Goal: Task Accomplishment & Management: Use online tool/utility

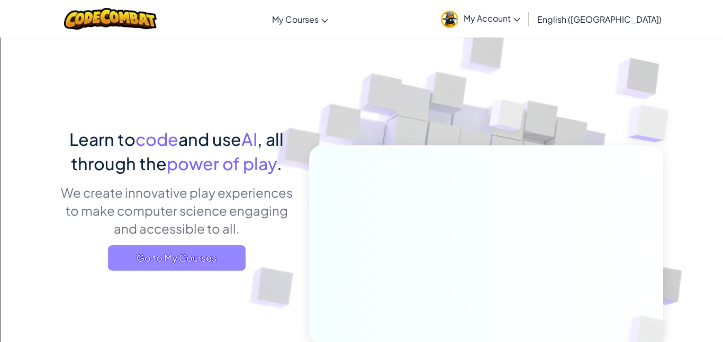
click at [158, 254] on span "Go to My Courses" at bounding box center [177, 257] width 138 height 25
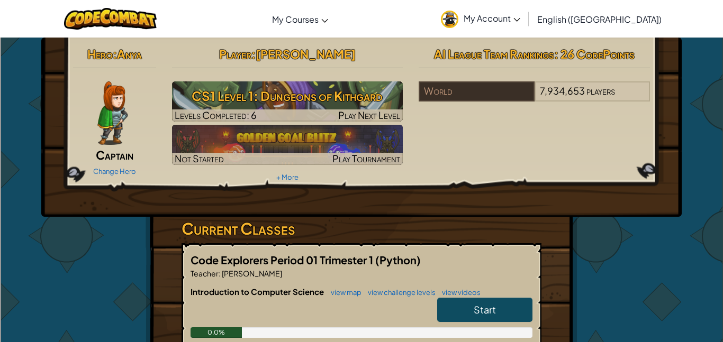
click at [486, 317] on link "Start" at bounding box center [484, 310] width 95 height 24
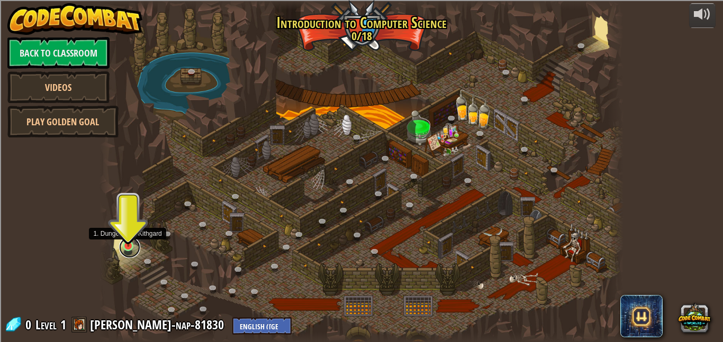
click at [128, 248] on link at bounding box center [129, 247] width 21 height 21
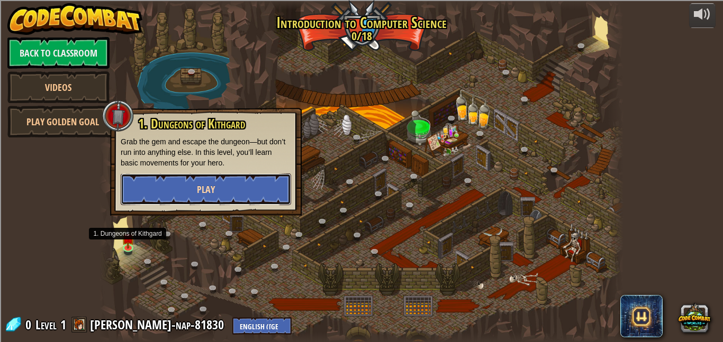
click at [183, 190] on button "Play" at bounding box center [206, 190] width 170 height 32
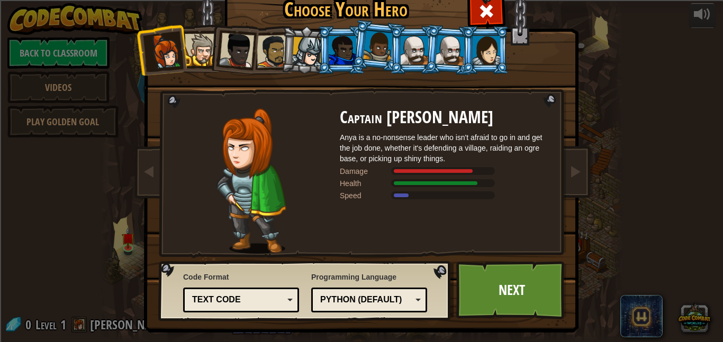
click at [382, 63] on li at bounding box center [377, 46] width 52 height 53
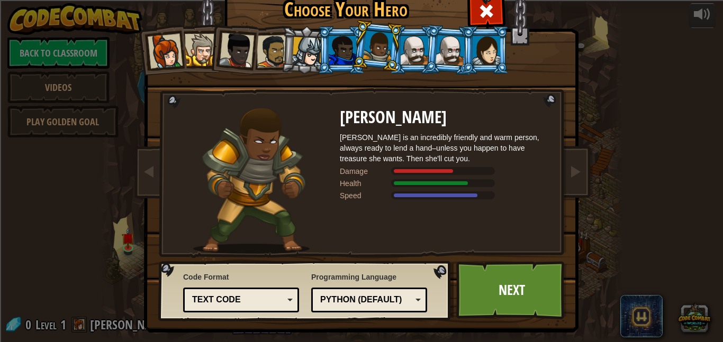
click at [359, 62] on li at bounding box center [377, 46] width 52 height 53
click at [406, 60] on div at bounding box center [415, 50] width 28 height 29
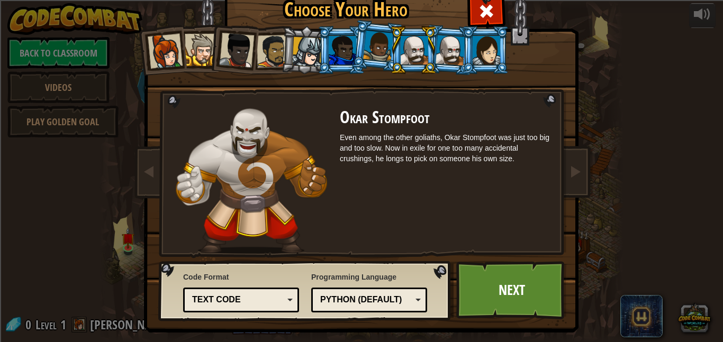
click at [262, 293] on div "Text code" at bounding box center [241, 300] width 102 height 16
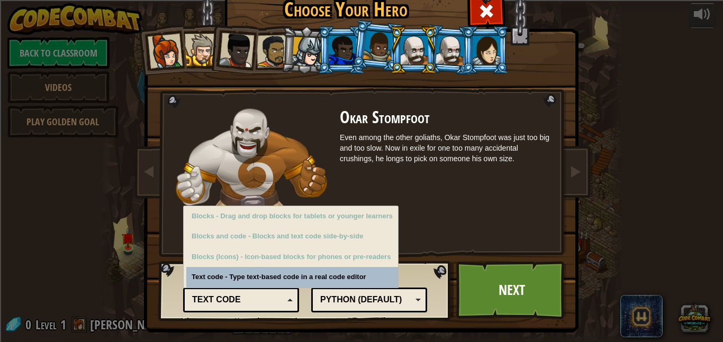
click at [262, 293] on div "Text code" at bounding box center [241, 300] width 102 height 16
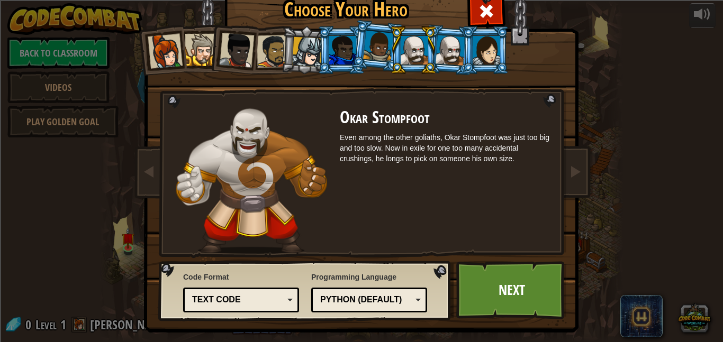
click at [365, 294] on div "Python (Default)" at bounding box center [366, 300] width 92 height 12
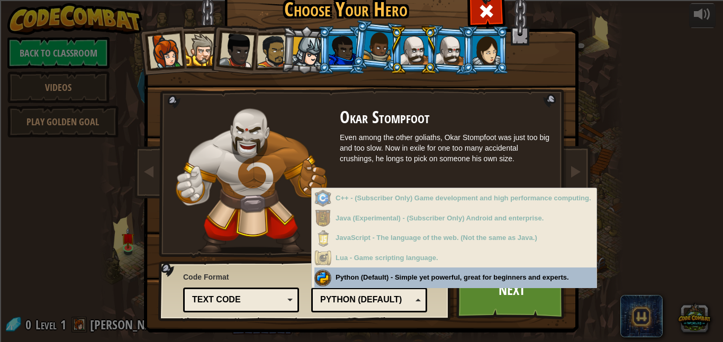
click at [393, 299] on div "Python (Default)" at bounding box center [366, 300] width 92 height 12
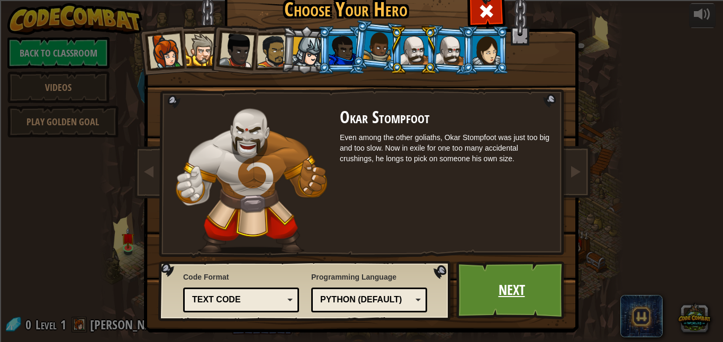
click at [507, 313] on link "Next" at bounding box center [511, 290] width 111 height 58
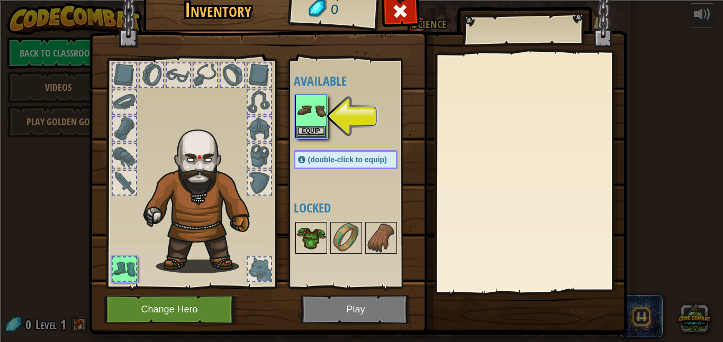
click at [308, 249] on img at bounding box center [311, 238] width 30 height 30
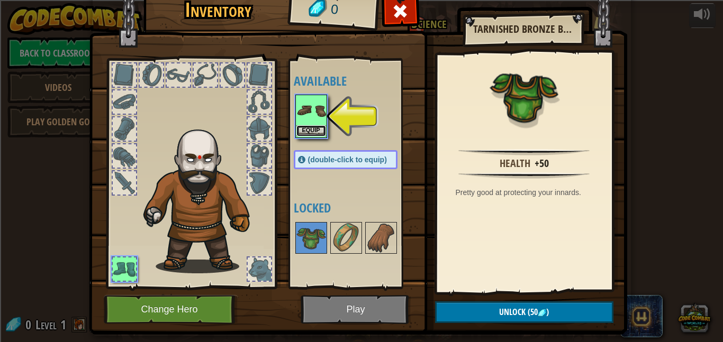
click at [304, 132] on button "Equip" at bounding box center [311, 130] width 30 height 11
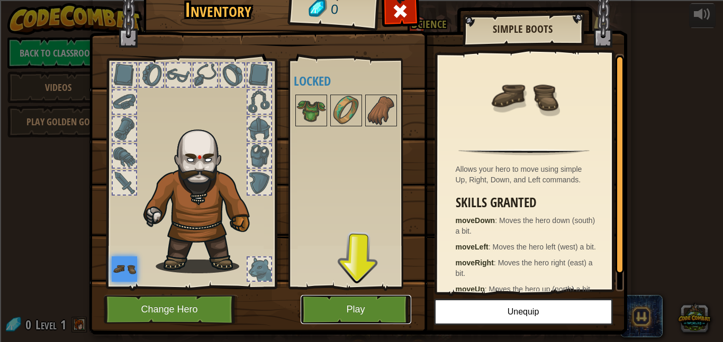
click at [356, 312] on button "Play" at bounding box center [356, 309] width 111 height 29
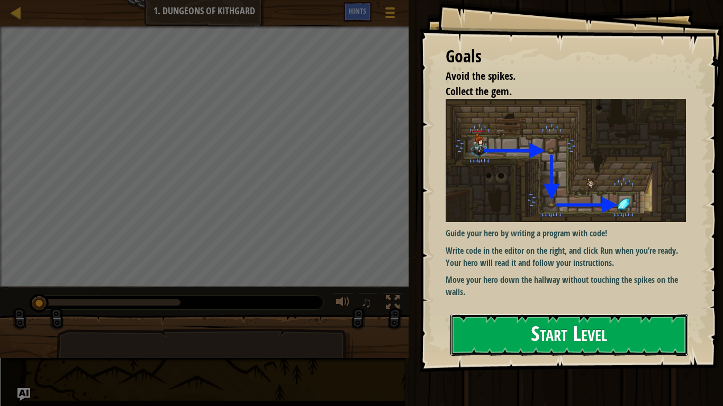
click at [523, 318] on button "Start Level" at bounding box center [569, 335] width 238 height 42
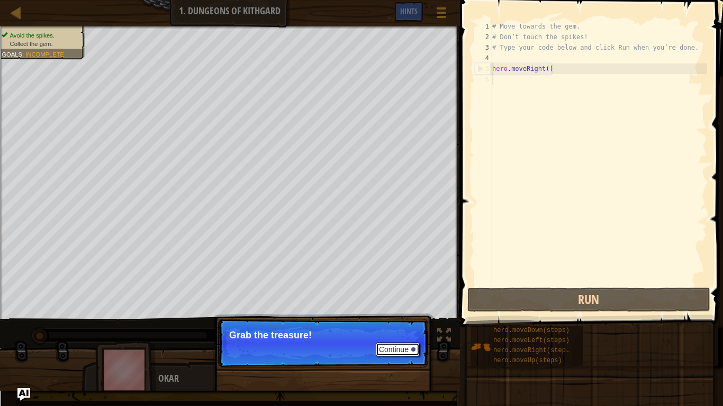
click at [412, 342] on div at bounding box center [413, 350] width 4 height 4
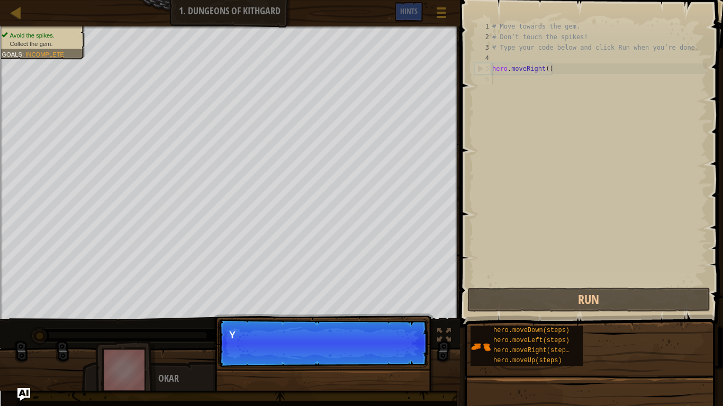
scroll to position [5, 0]
click at [401, 342] on button "Continue" at bounding box center [398, 350] width 44 height 14
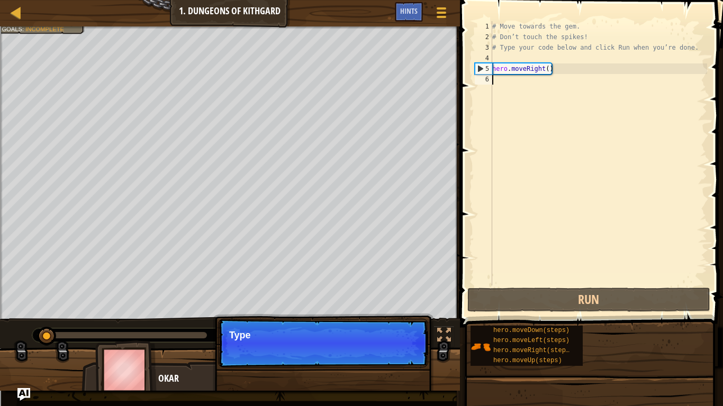
click at [401, 342] on p "Continue Type" at bounding box center [323, 343] width 210 height 49
click at [402, 342] on button "Continue" at bounding box center [398, 350] width 44 height 14
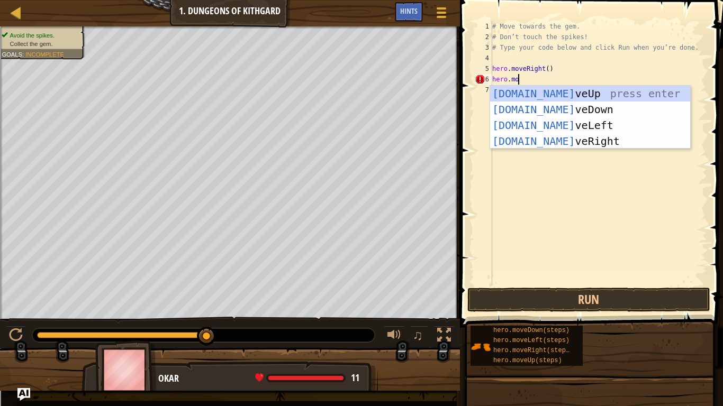
scroll to position [5, 4]
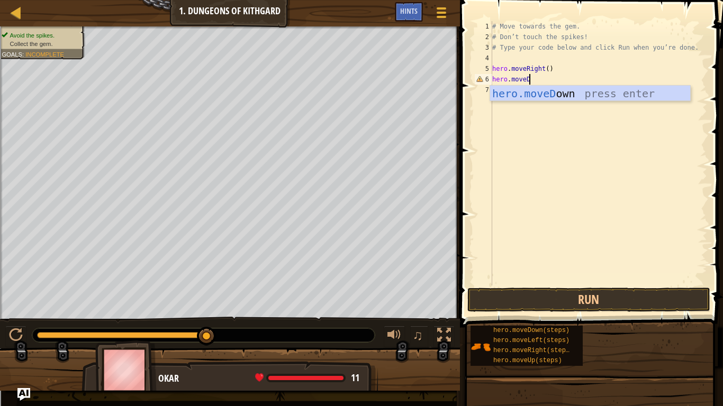
type textarea "hero.moveDown"
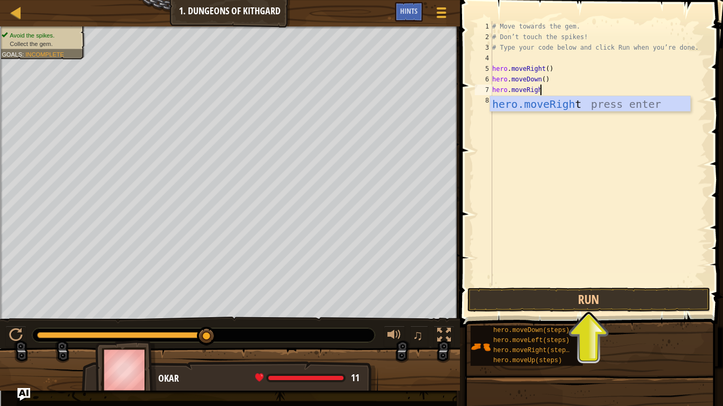
scroll to position [5, 7]
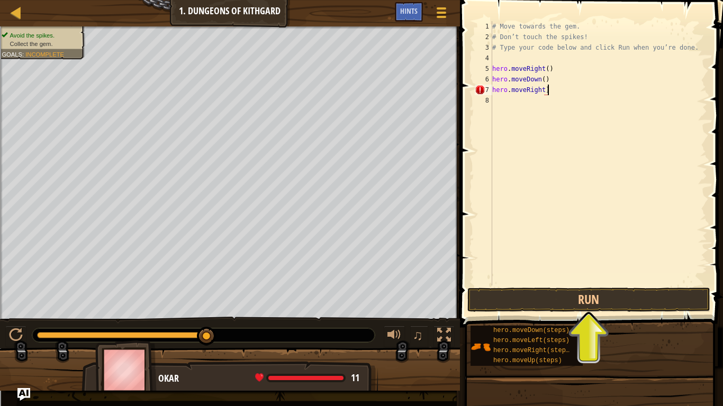
type textarea "hero.moveRight"
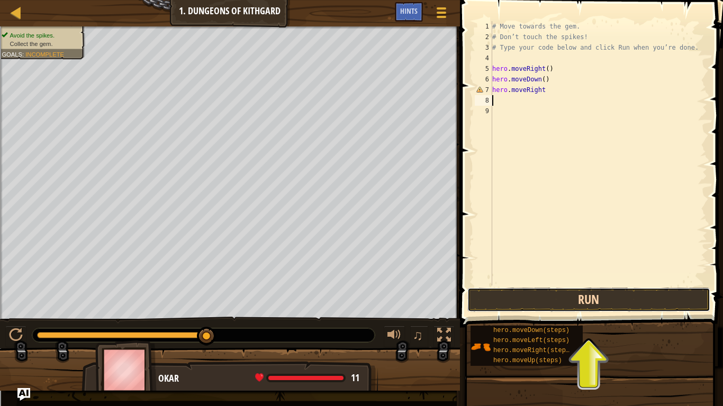
click at [637, 311] on button "Run" at bounding box center [588, 300] width 243 height 24
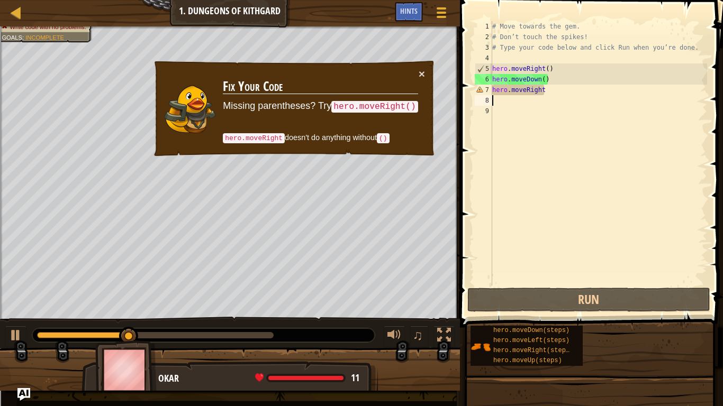
click at [554, 96] on div "# Move towards the gem. # Don’t touch the spikes! # Type your code below and cl…" at bounding box center [598, 164] width 217 height 286
click at [551, 90] on div "# Move towards the gem. # Don’t touch the spikes! # Type your code below and cl…" at bounding box center [598, 164] width 217 height 286
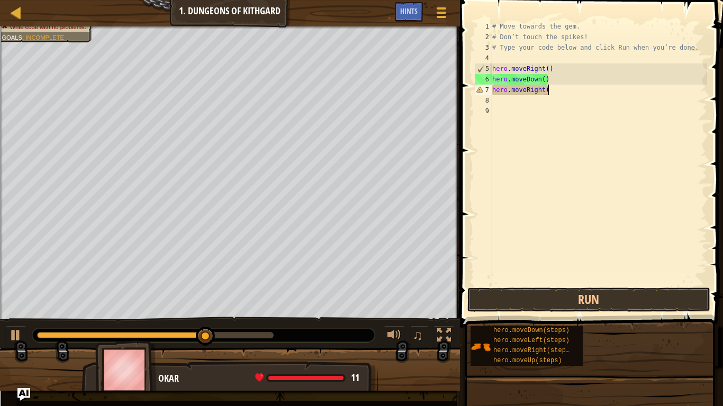
scroll to position [5, 8]
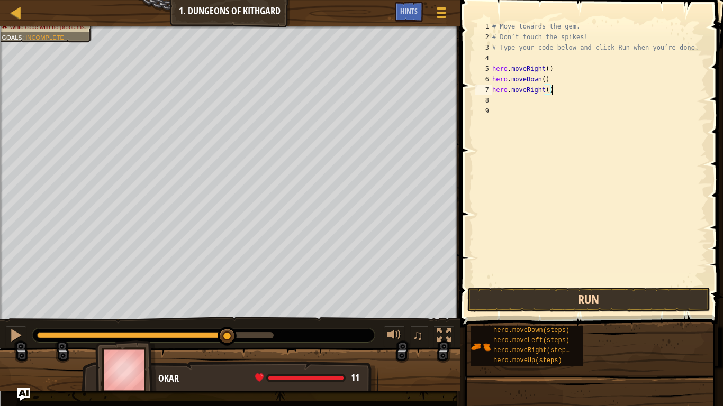
type textarea "hero.moveRight()"
click at [580, 294] on button "Run" at bounding box center [588, 300] width 243 height 24
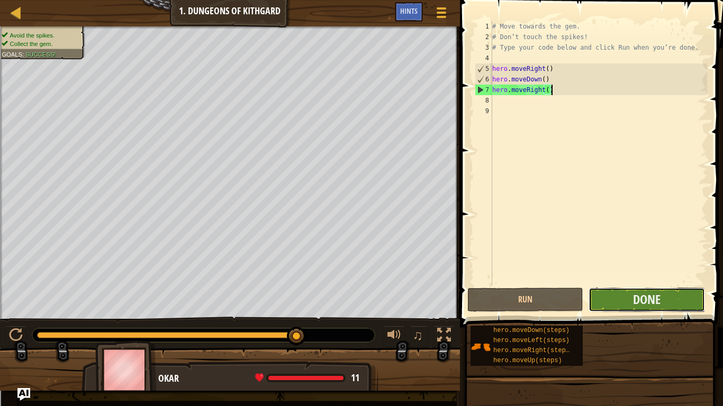
click at [610, 298] on button "Done" at bounding box center [646, 300] width 116 height 24
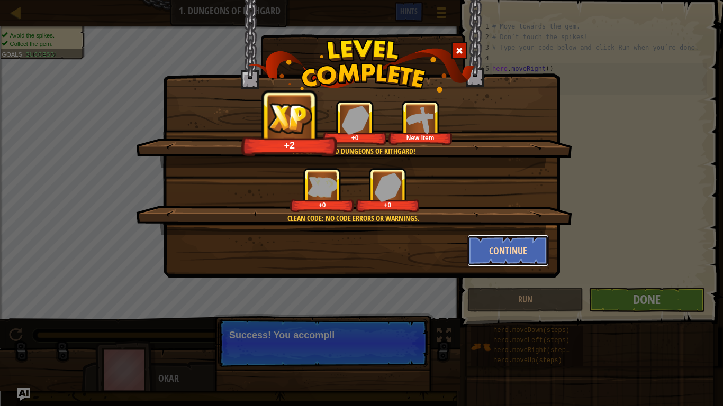
click at [531, 252] on button "Continue" at bounding box center [508, 251] width 82 height 32
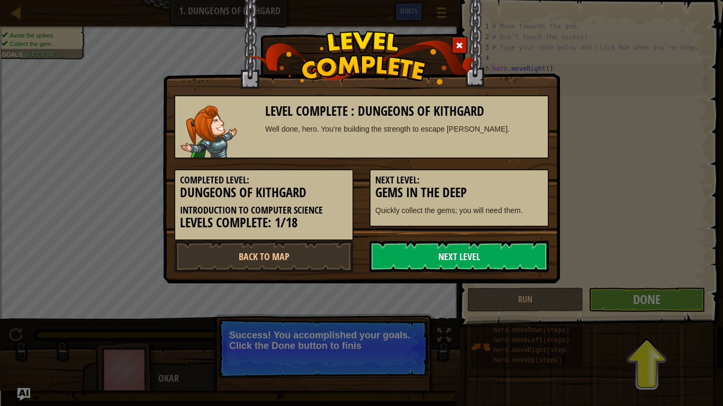
click at [536, 262] on link "Next Level" at bounding box center [458, 257] width 179 height 32
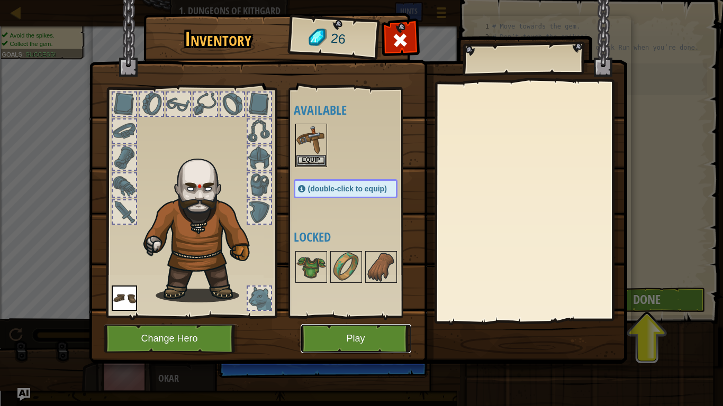
click at [379, 342] on button "Play" at bounding box center [356, 338] width 111 height 29
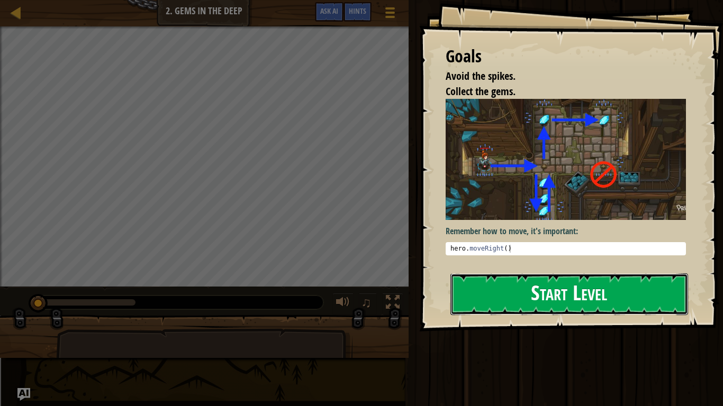
click at [525, 295] on button "Start Level" at bounding box center [569, 295] width 238 height 42
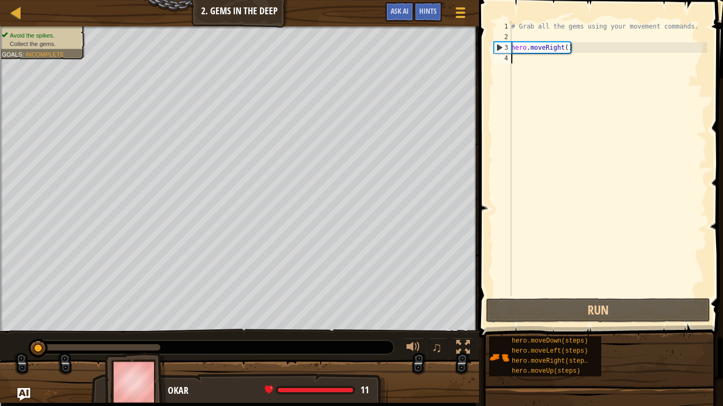
scroll to position [5, 0]
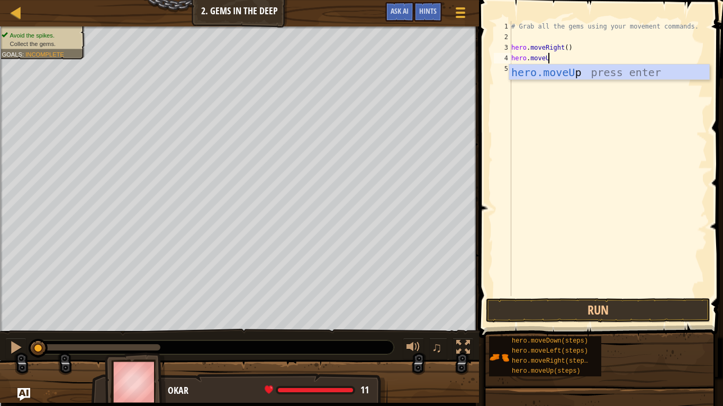
type textarea "hero.moveUp"
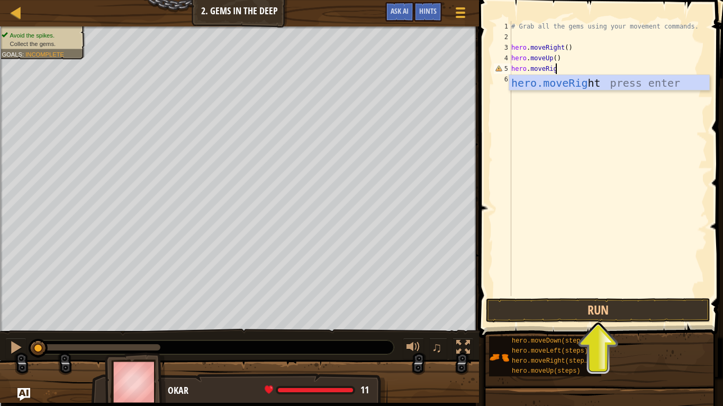
scroll to position [5, 7]
type textarea "hero.moveRight"
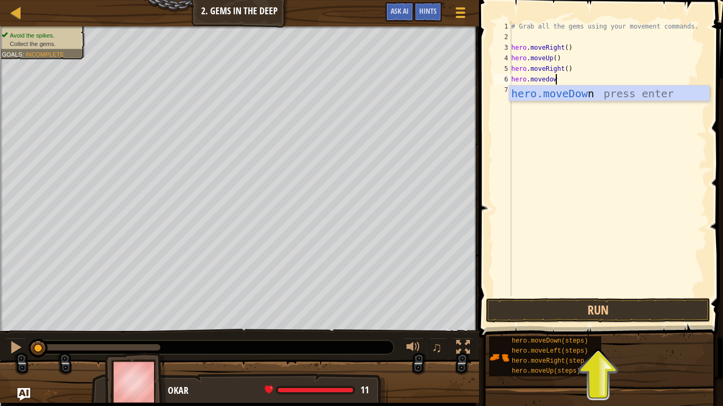
scroll to position [5, 6]
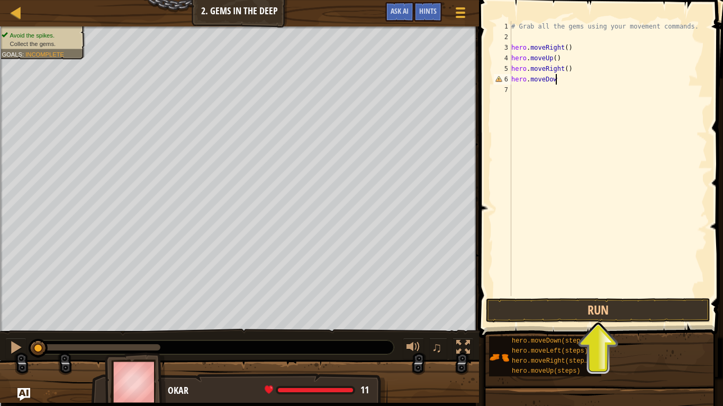
type textarea "hero.moveDown"
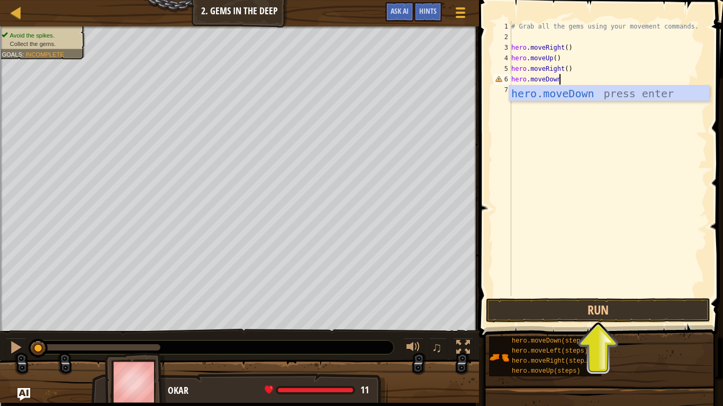
scroll to position [5, 0]
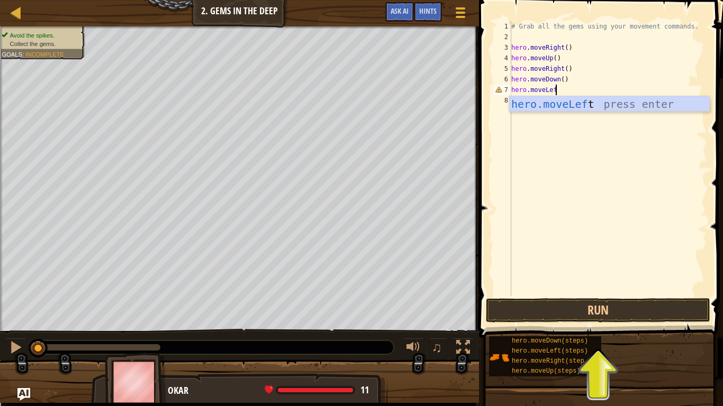
type textarea "hero.moveLeft"
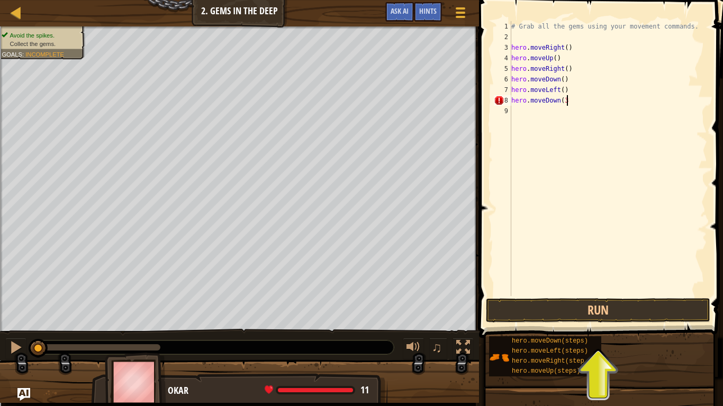
scroll to position [5, 8]
type textarea "hero.moveDown(3)"
click at [551, 302] on button "Run" at bounding box center [598, 310] width 224 height 24
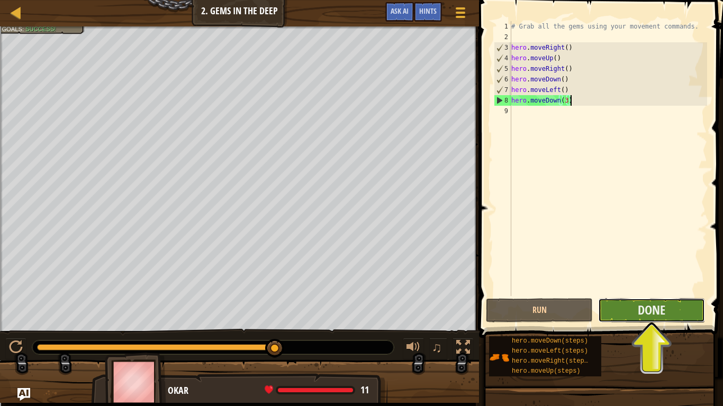
click at [669, 313] on button "Done" at bounding box center [651, 310] width 107 height 24
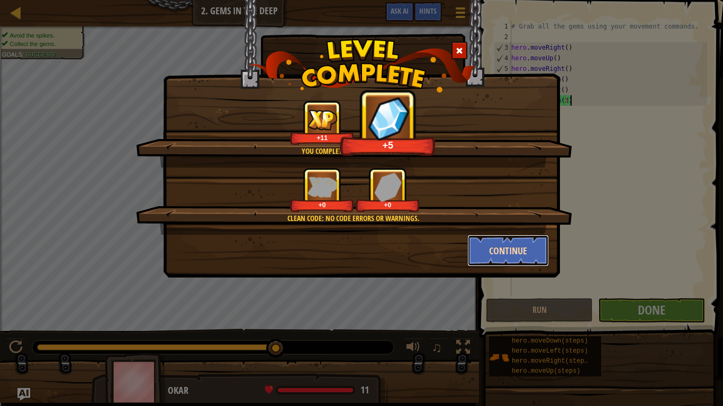
click at [537, 255] on button "Continue" at bounding box center [508, 251] width 82 height 32
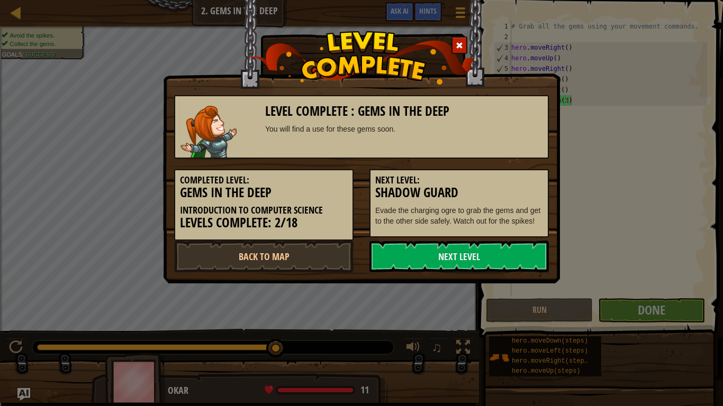
click at [537, 255] on link "Next Level" at bounding box center [458, 257] width 179 height 32
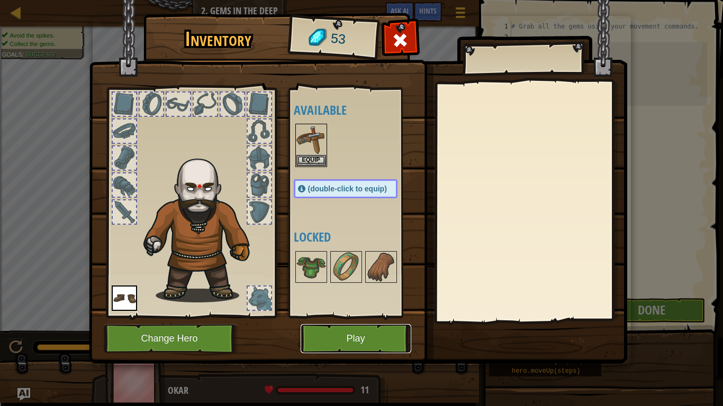
click at [377, 337] on button "Play" at bounding box center [356, 338] width 111 height 29
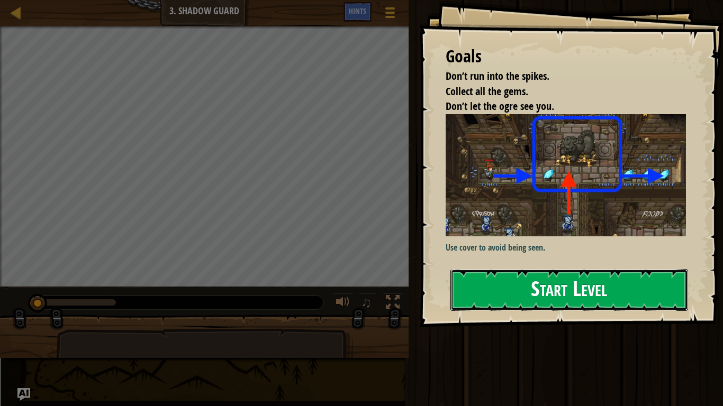
click at [488, 298] on button "Start Level" at bounding box center [569, 290] width 238 height 42
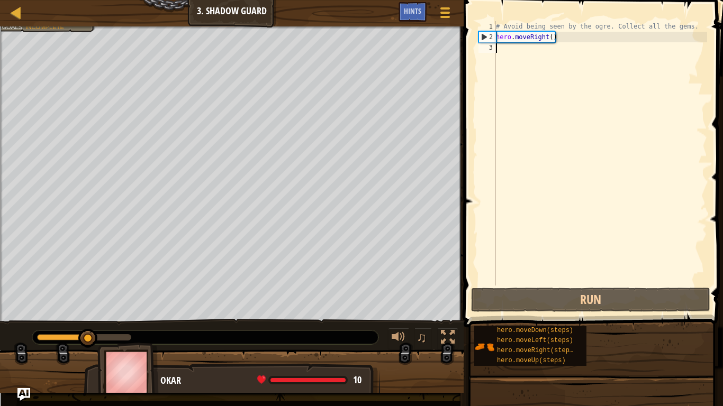
scroll to position [5, 0]
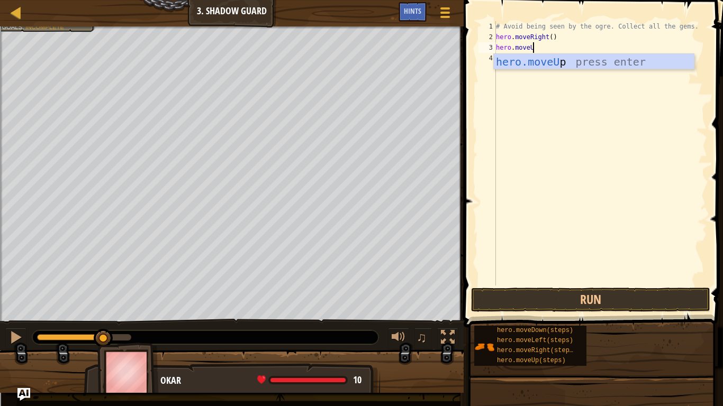
type textarea "hero.moveUp"
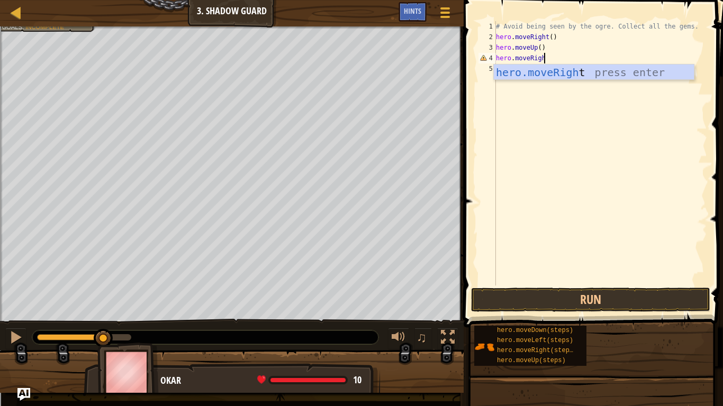
scroll to position [5, 7]
type textarea "hero.moveRight"
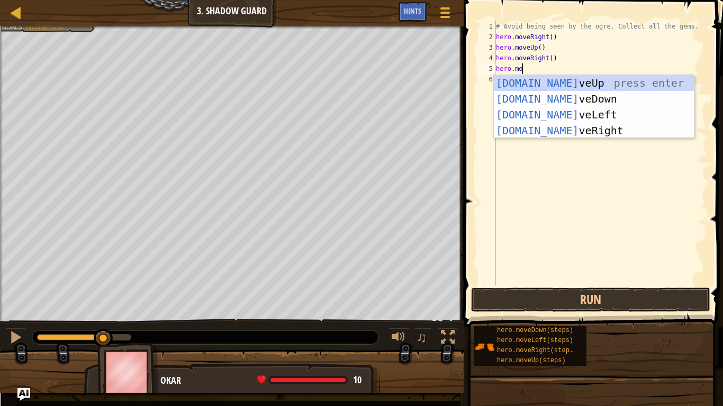
scroll to position [5, 4]
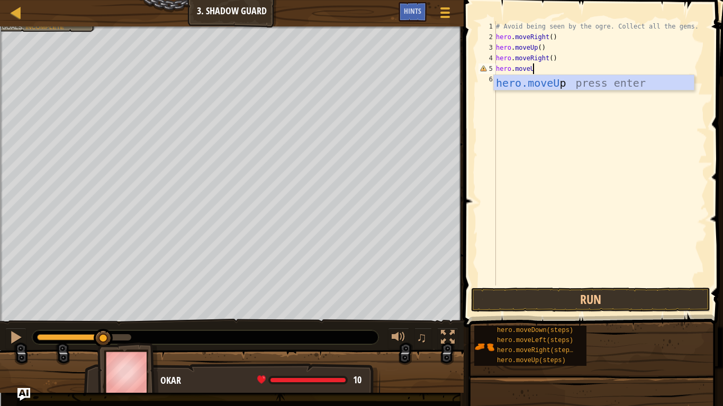
type textarea "hero.moveUp"
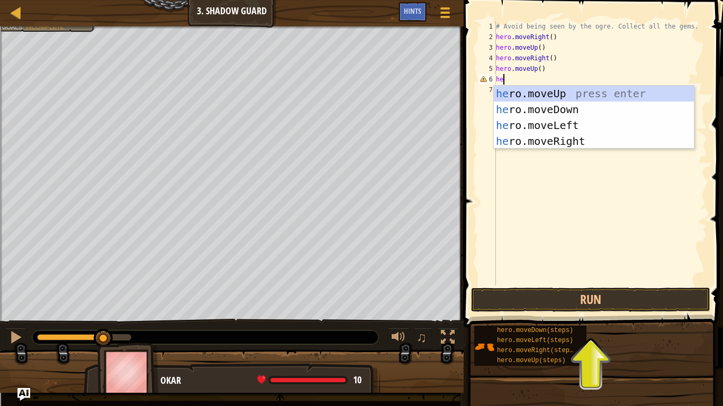
scroll to position [5, 1]
type textarea "h"
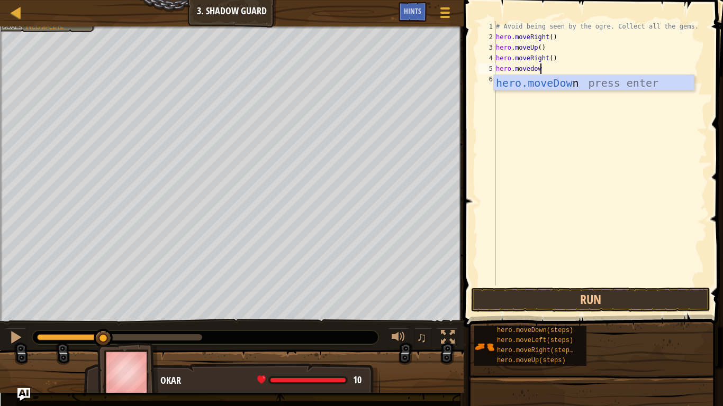
type textarea "hero.movedown"
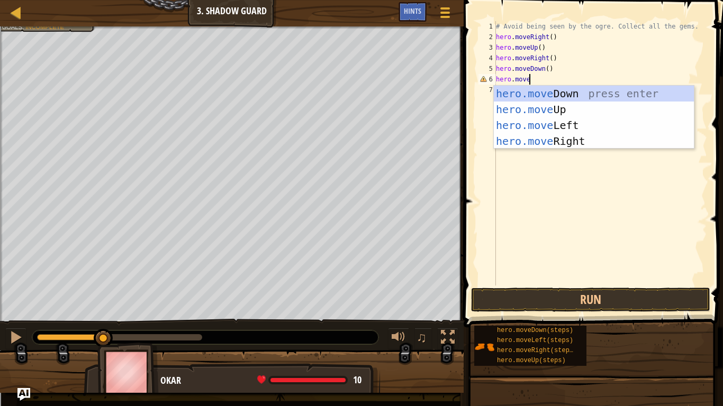
scroll to position [5, 4]
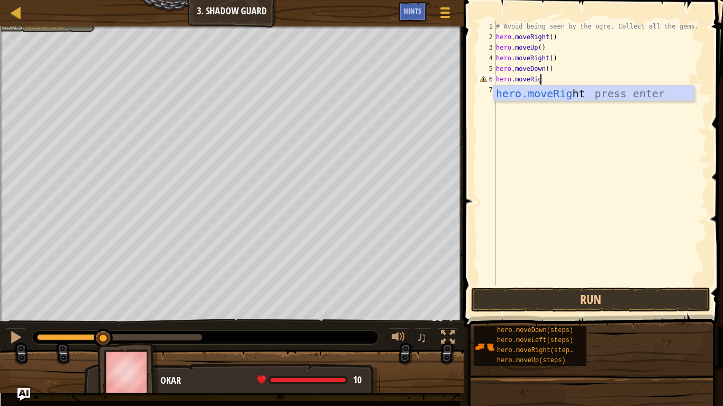
type textarea "hero.moveRight"
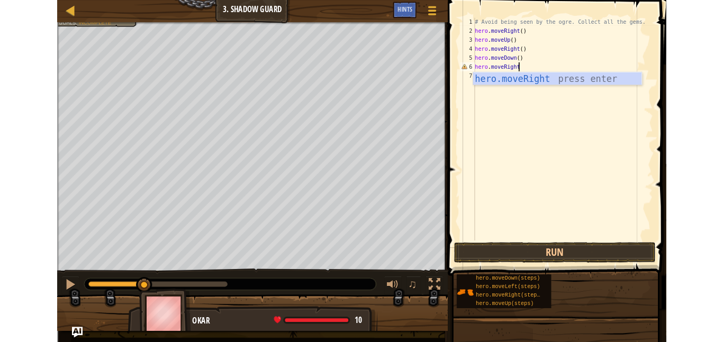
scroll to position [5, 0]
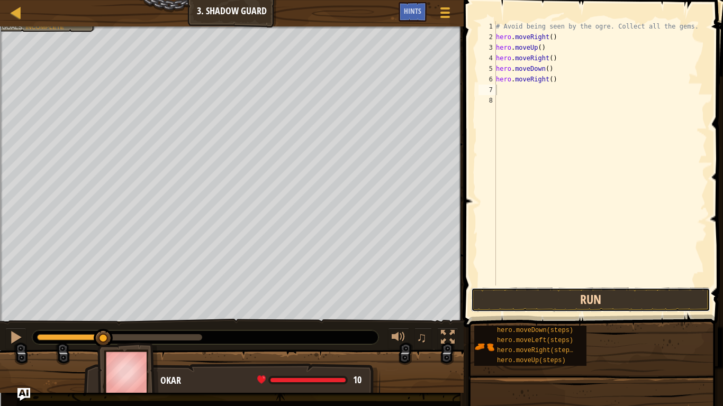
click at [635, 308] on button "Run" at bounding box center [590, 300] width 239 height 24
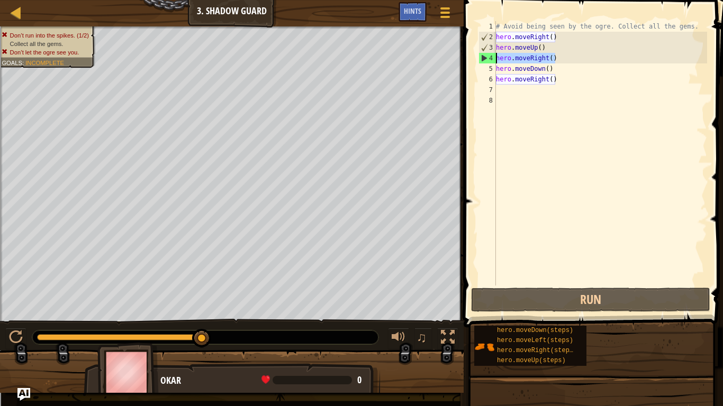
drag, startPoint x: 562, startPoint y: 59, endPoint x: 478, endPoint y: 58, distance: 83.6
click at [478, 58] on div "1 2 3 4 5 6 7 8 # Avoid being seen by the ogre. Collect all the gems. hero . mo…" at bounding box center [591, 153] width 231 height 265
type textarea "hero.moveRight()"
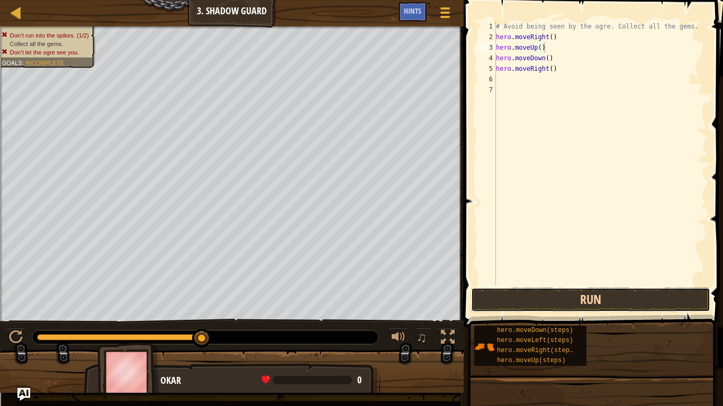
click at [552, 304] on button "Run" at bounding box center [590, 300] width 239 height 24
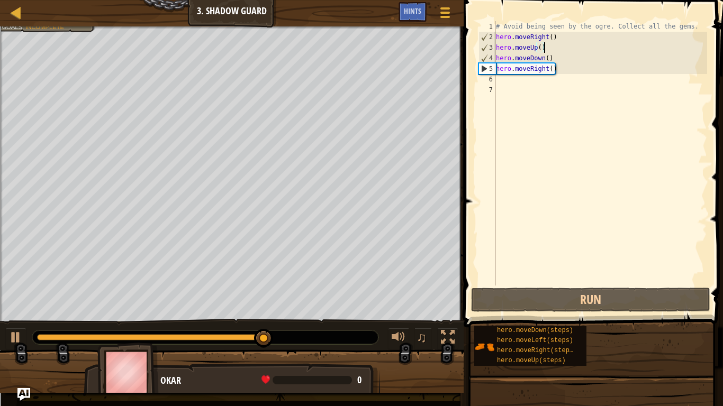
click at [561, 74] on div "# Avoid being seen by the ogre. Collect all the gems. hero . moveRight ( ) hero…" at bounding box center [600, 164] width 213 height 286
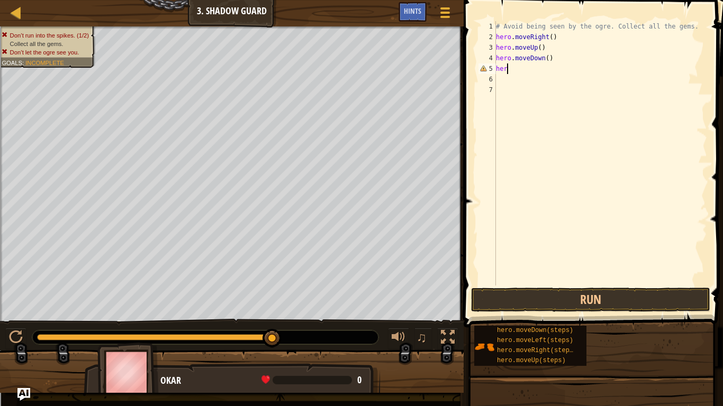
type textarea "h"
click at [457, 13] on button "Game Menu" at bounding box center [445, 15] width 28 height 26
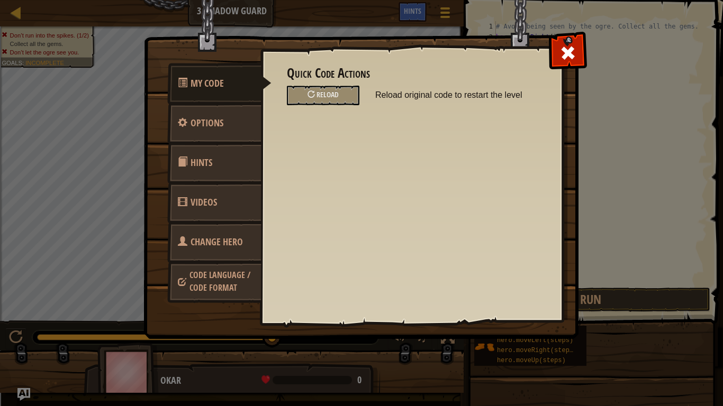
click at [99, 92] on div "My Code Options Hints Videos Change Hero Code Language / Code Format Quick Code…" at bounding box center [361, 203] width 723 height 406
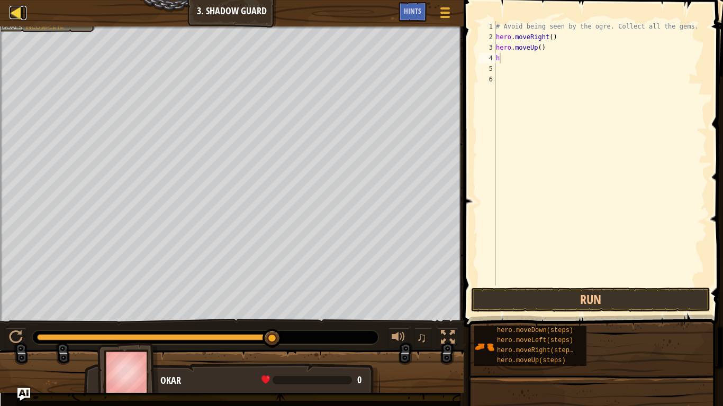
click at [11, 17] on div at bounding box center [16, 12] width 13 height 13
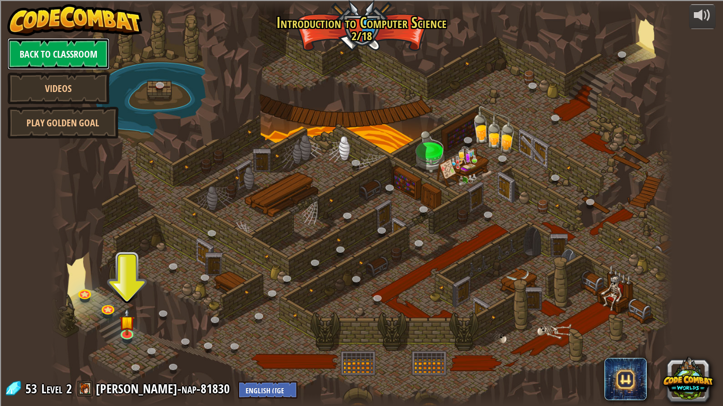
click at [75, 58] on link "Back to Classroom" at bounding box center [58, 54] width 102 height 32
